Goal: Find specific page/section: Find specific page/section

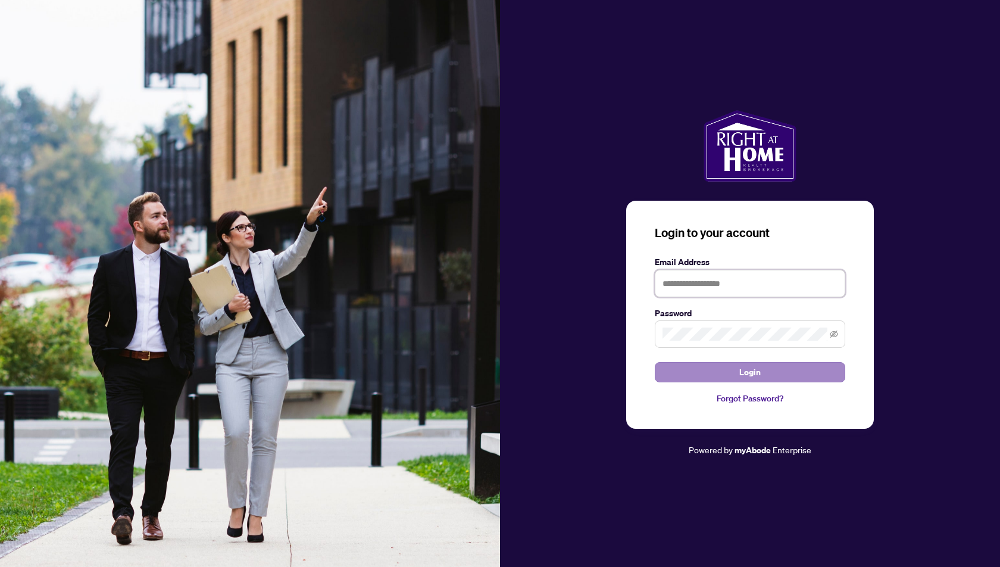
type input "**********"
click at [749, 372] on span "Login" at bounding box center [750, 372] width 21 height 19
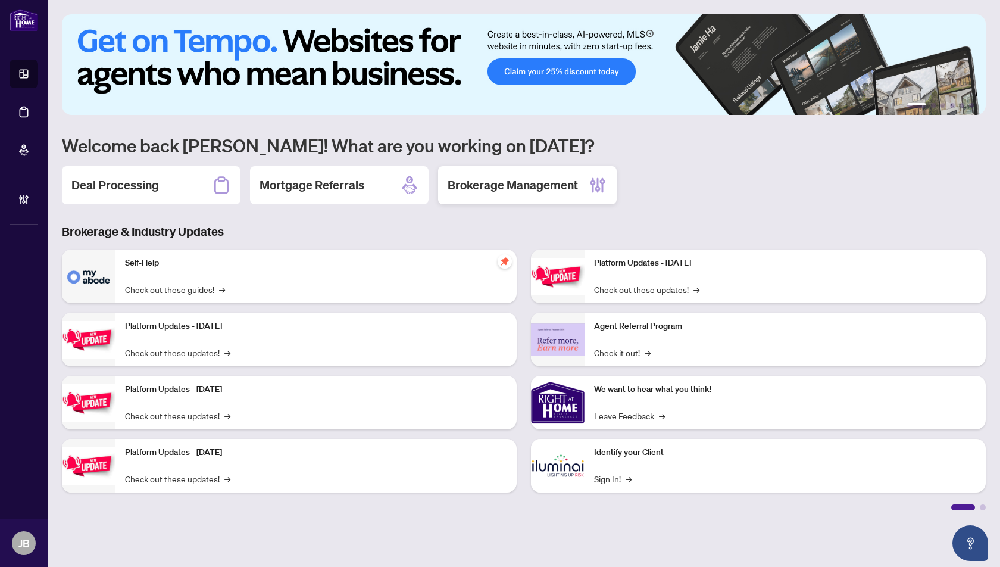
click at [519, 188] on h2 "Brokerage Management" at bounding box center [513, 185] width 130 height 17
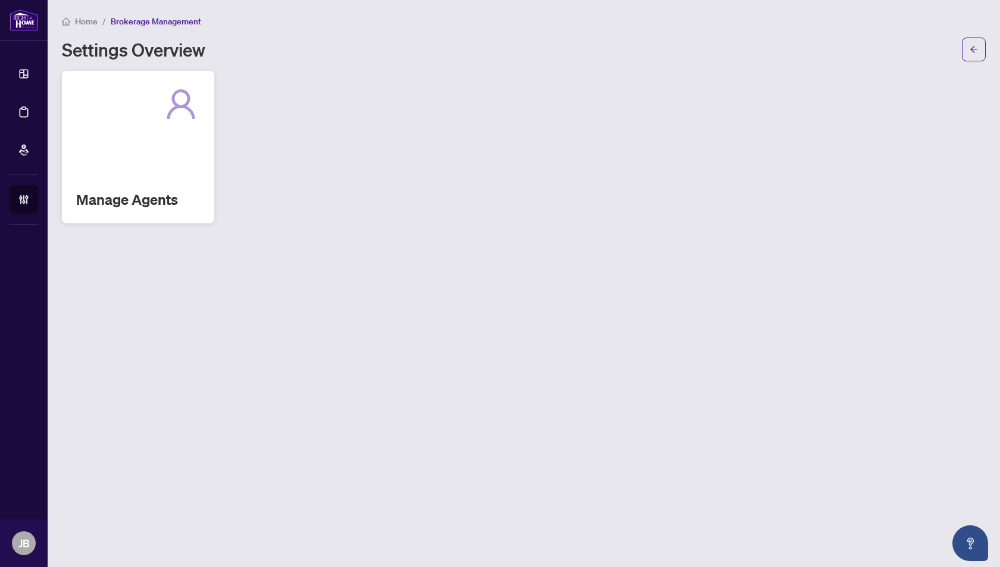
click at [132, 124] on div "Manage Agents" at bounding box center [138, 147] width 152 height 152
